Goal: Transaction & Acquisition: Book appointment/travel/reservation

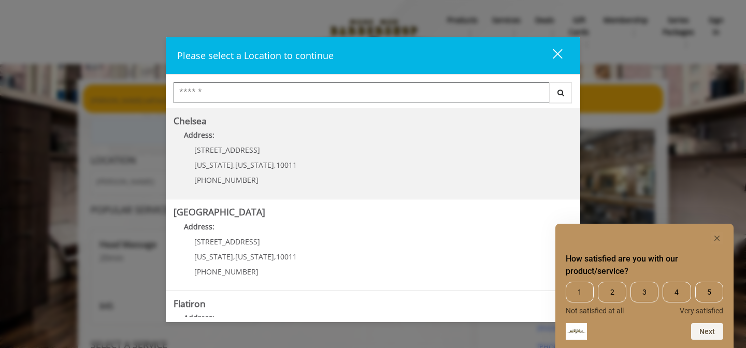
scroll to position [93, 0]
click at [239, 136] on p "Address:" at bounding box center [373, 136] width 399 height 17
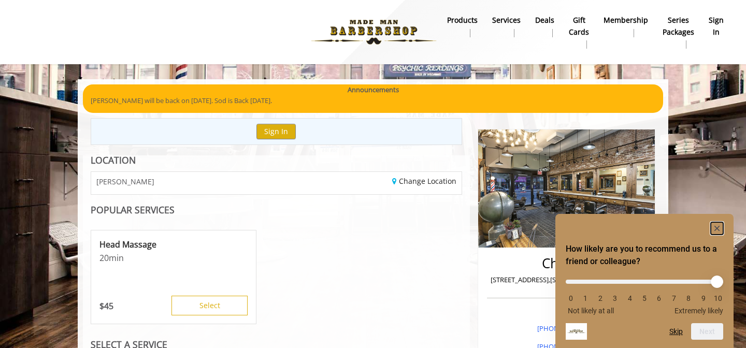
click at [716, 229] on icon "Hide survey" at bounding box center [716, 228] width 5 height 5
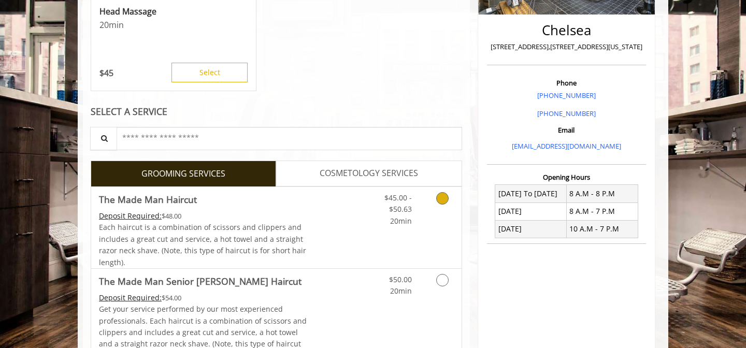
scroll to position [283, 0]
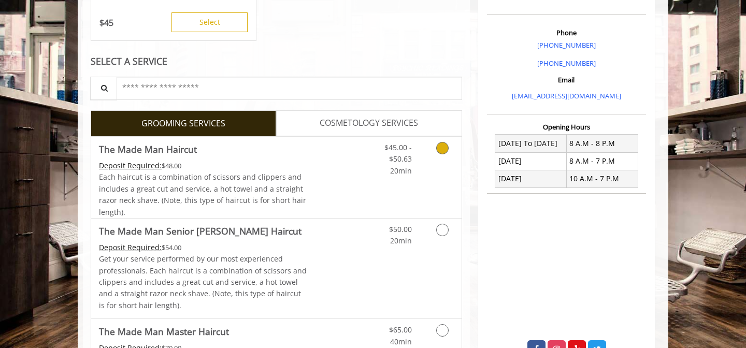
click at [396, 161] on span "$45.00 - $50.63" at bounding box center [397, 152] width 27 height 21
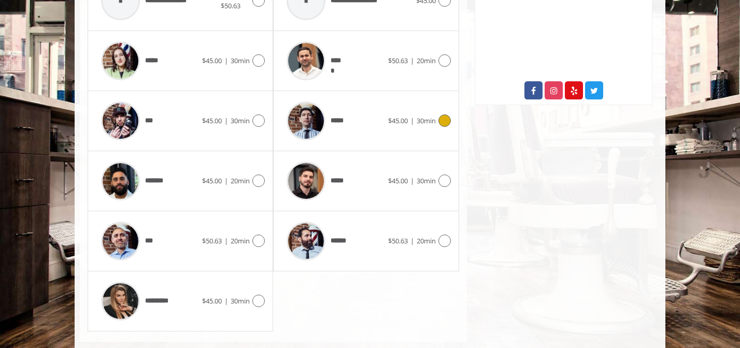
scroll to position [543, 0]
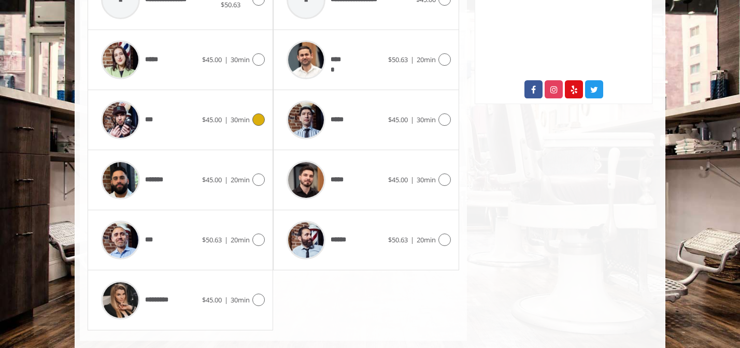
click at [212, 129] on div "*** $45.00 | 30min" at bounding box center [180, 119] width 169 height 49
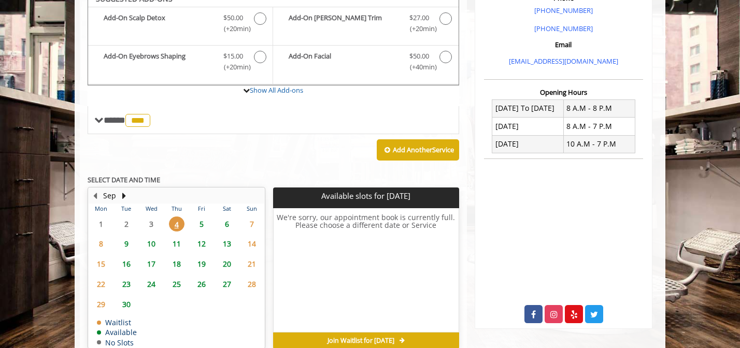
scroll to position [308, 0]
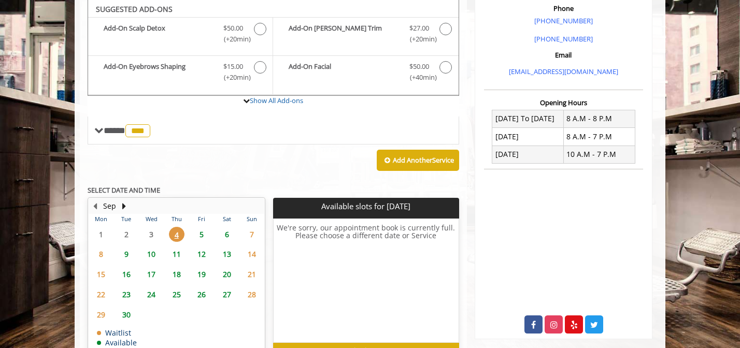
click at [130, 253] on span "9" at bounding box center [127, 254] width 16 height 15
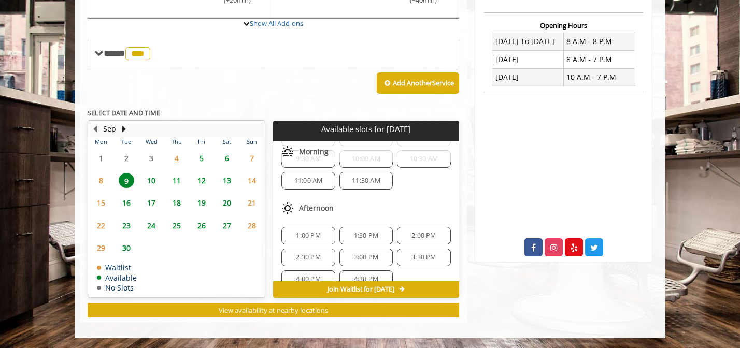
scroll to position [134, 0]
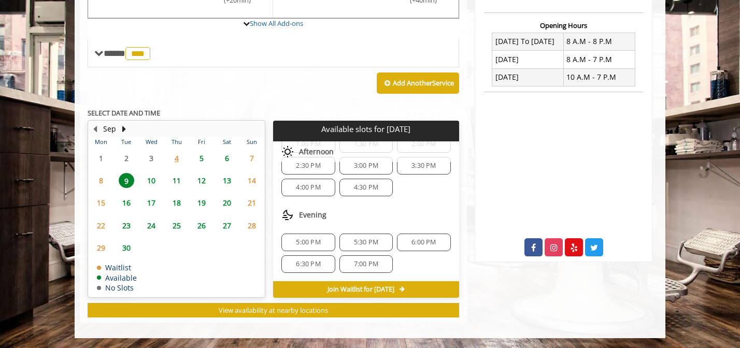
click at [315, 264] on span "6:30 PM" at bounding box center [308, 264] width 24 height 8
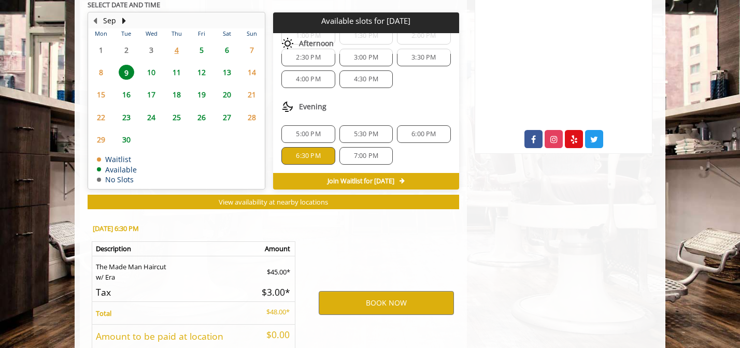
scroll to position [572, 0]
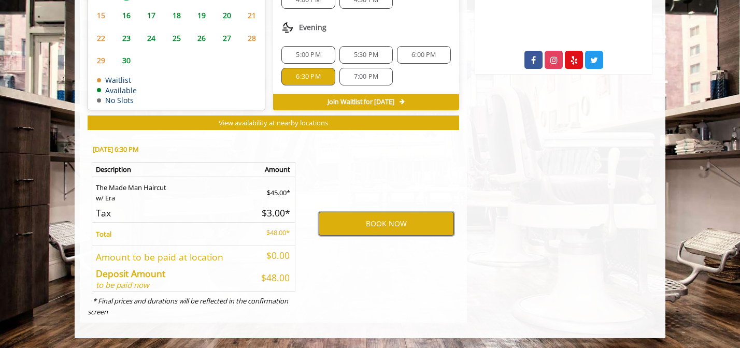
click at [394, 225] on button "BOOK NOW" at bounding box center [386, 224] width 135 height 24
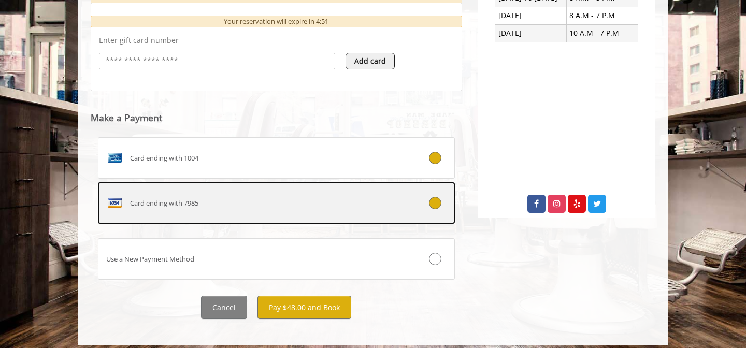
scroll to position [436, 0]
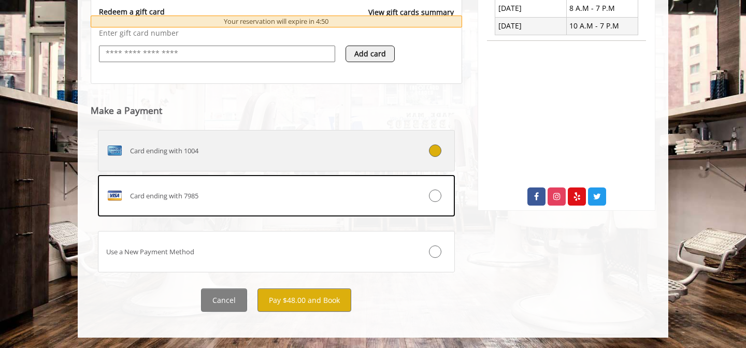
click at [295, 158] on div "Card ending with 1004" at bounding box center [246, 150] width 296 height 17
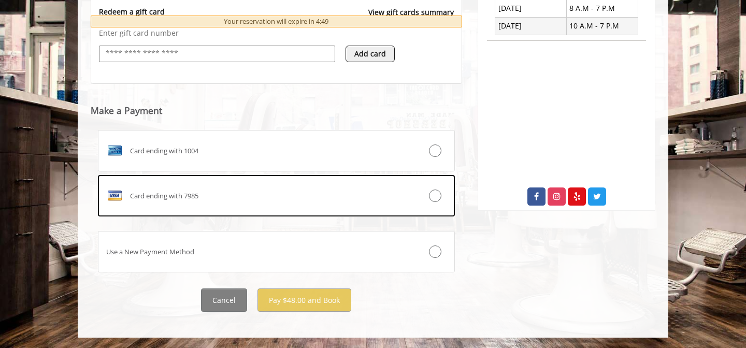
scroll to position [368, 0]
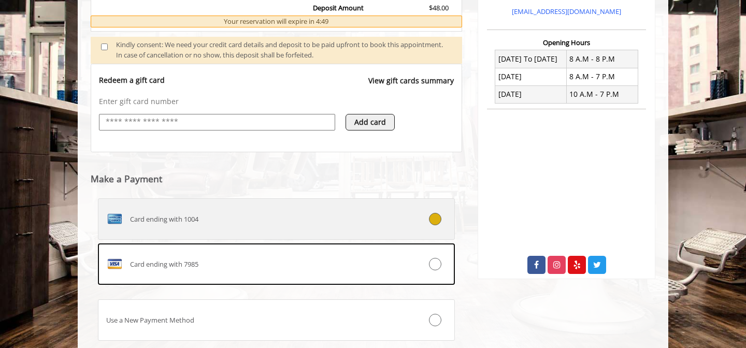
click at [298, 224] on div "Card ending with 1004" at bounding box center [246, 219] width 296 height 17
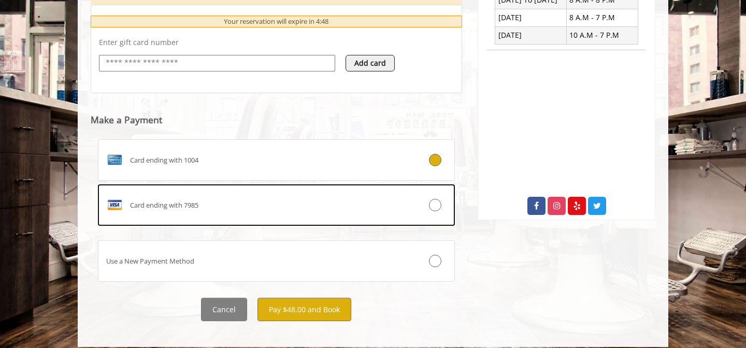
scroll to position [436, 0]
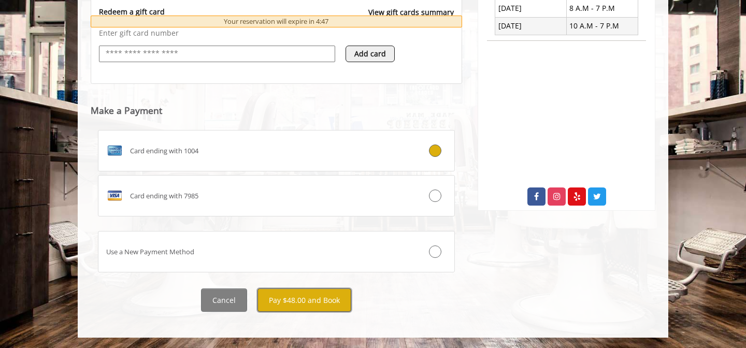
click at [313, 297] on button "Pay $48.00 and Book" at bounding box center [304, 299] width 94 height 23
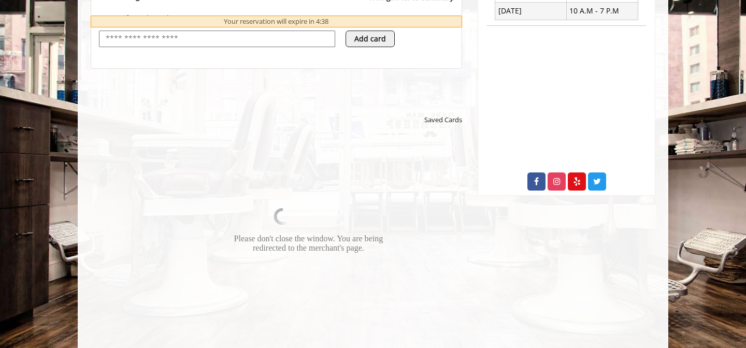
scroll to position [454, 0]
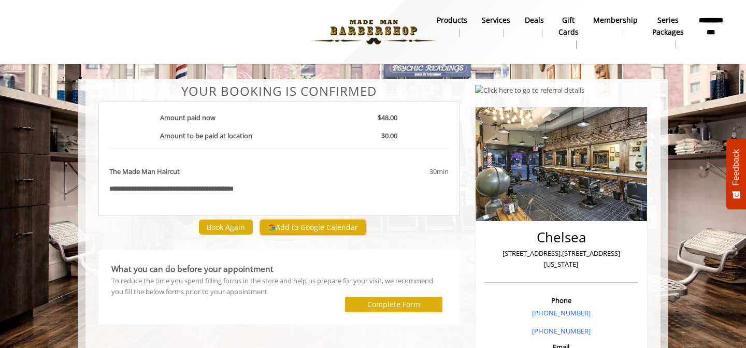
click at [344, 231] on button "Add to Google Calendar" at bounding box center [313, 228] width 106 height 16
